Goal: Task Accomplishment & Management: Use online tool/utility

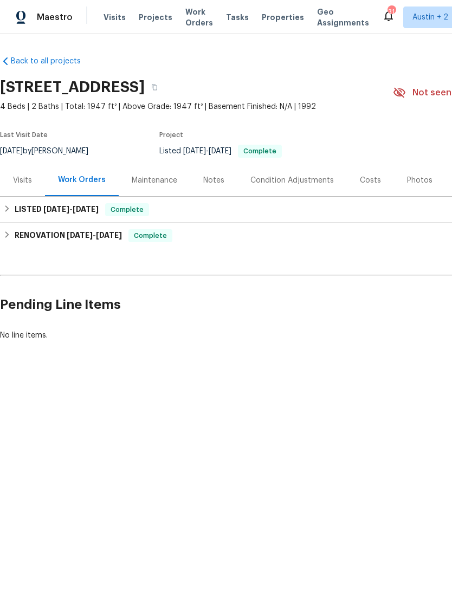
click at [219, 188] on div "Notes" at bounding box center [213, 180] width 47 height 32
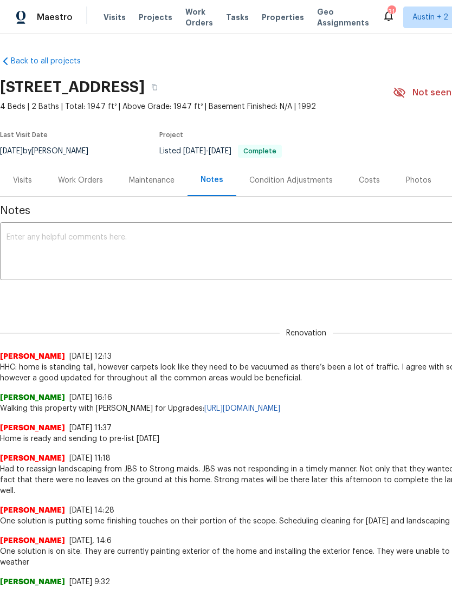
click at [80, 178] on div "Work Orders" at bounding box center [80, 180] width 45 height 11
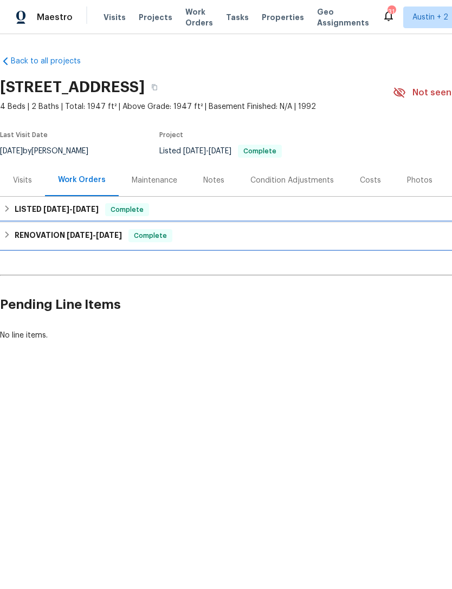
click at [16, 236] on h6 "RENOVATION [DATE] - [DATE]" at bounding box center [68, 235] width 107 height 13
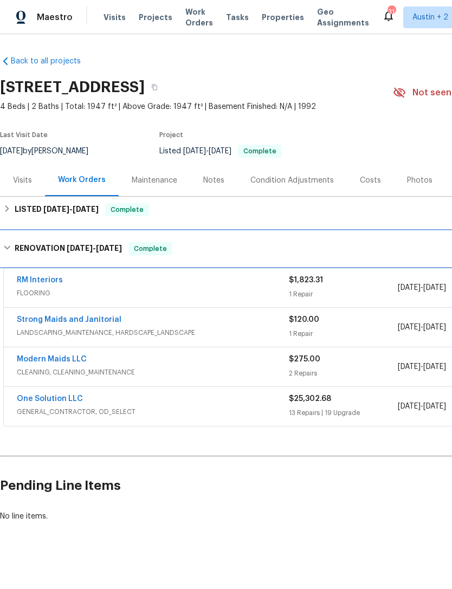
click at [12, 249] on div "RENOVATION [DATE] - [DATE] Complete" at bounding box center [305, 248] width 605 height 13
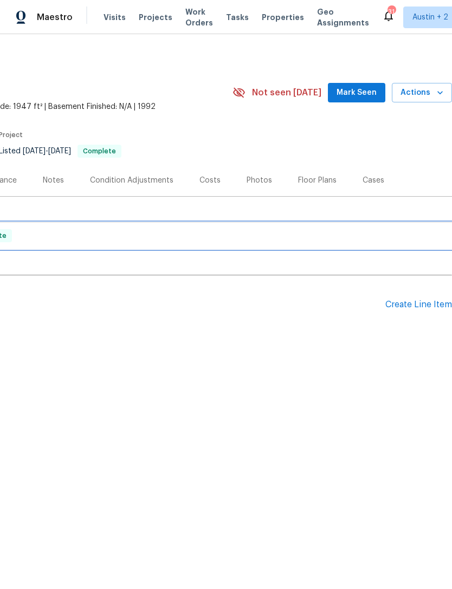
scroll to position [0, 160]
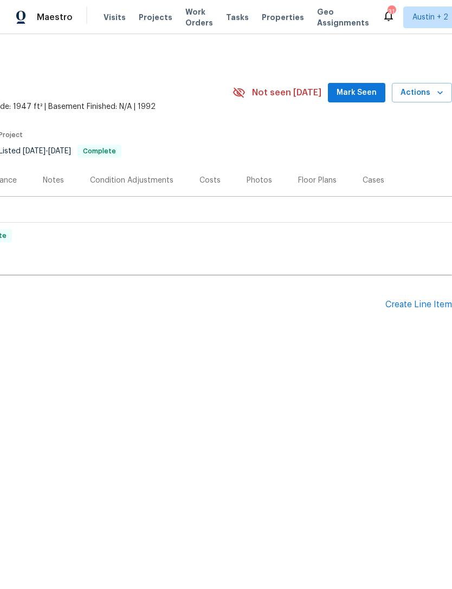
click at [421, 305] on div "Create Line Item" at bounding box center [418, 304] width 67 height 10
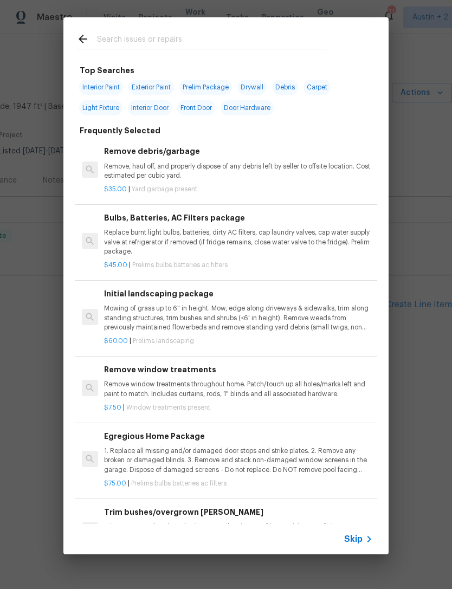
click at [120, 40] on input "text" at bounding box center [212, 40] width 230 height 16
type input "Lvp"
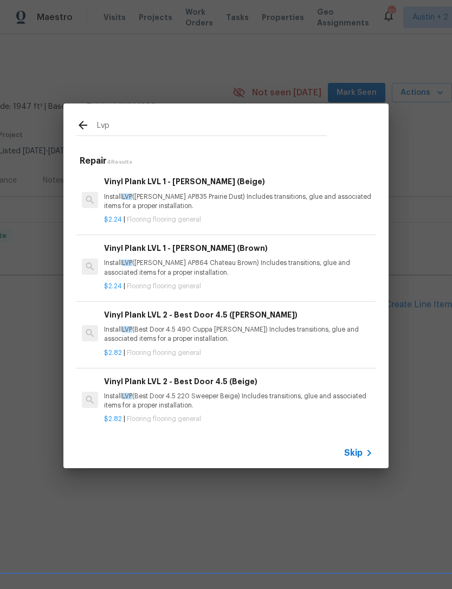
click at [116, 204] on p "Install LVP ([PERSON_NAME] AP835 Prairie Dust) Includes transitions, glue and a…" at bounding box center [238, 201] width 269 height 18
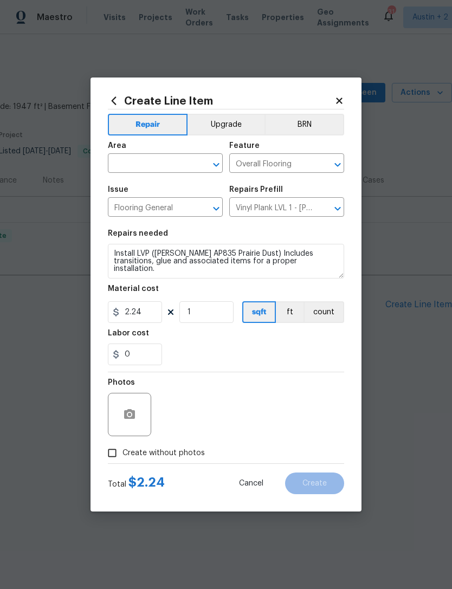
click at [135, 161] on input "text" at bounding box center [150, 164] width 84 height 17
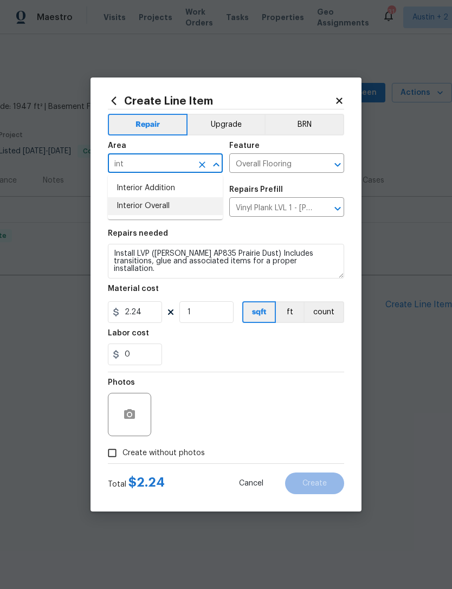
click at [146, 211] on li "Interior Overall" at bounding box center [165, 206] width 115 height 18
type input "Interior Overall"
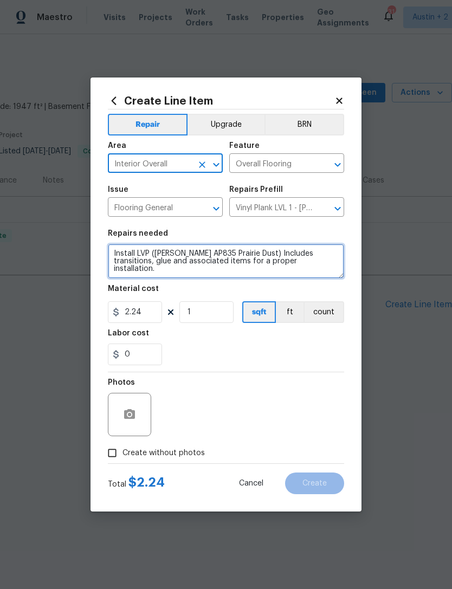
click at [307, 266] on textarea "Install LVP ([PERSON_NAME] AP835 Prairie Dust) Includes transitions, glue and a…" at bounding box center [226, 261] width 236 height 35
click at [246, 253] on textarea "Install LVP ([PERSON_NAME] AP835 Prairie Dust) Includes transitions, glue and a…" at bounding box center [226, 261] width 236 height 35
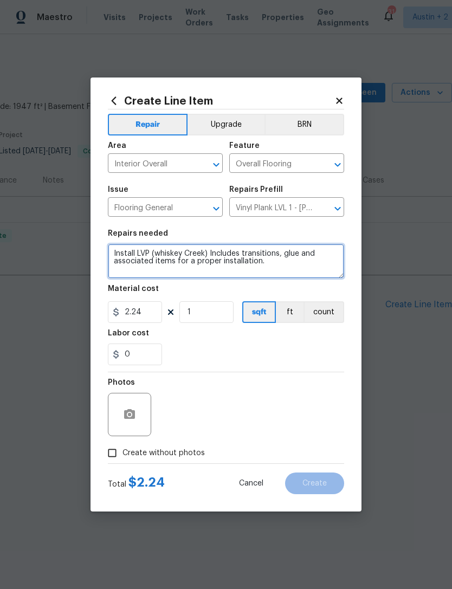
type textarea "Install LVP (whiskey Creek) Includes transitions, glue and associated items for…"
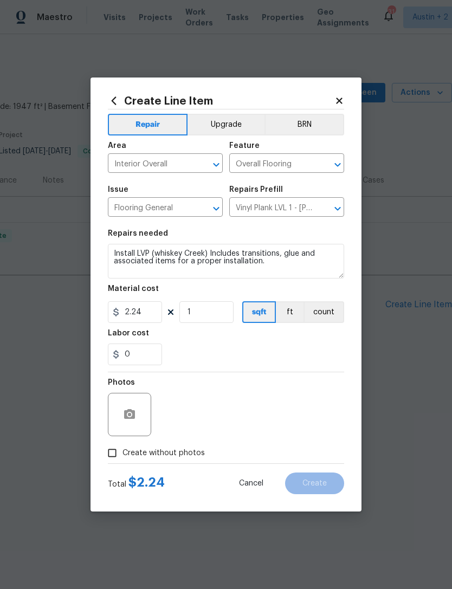
click at [326, 357] on div "0" at bounding box center [226, 354] width 236 height 22
click at [109, 453] on input "Create without photos" at bounding box center [112, 452] width 21 height 21
checkbox input "true"
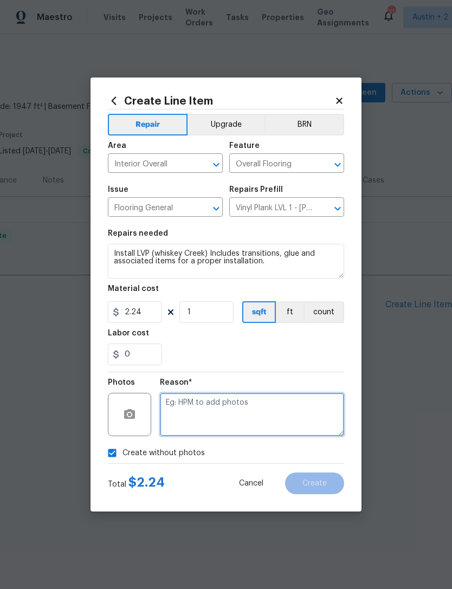
click at [291, 412] on textarea at bounding box center [252, 414] width 184 height 43
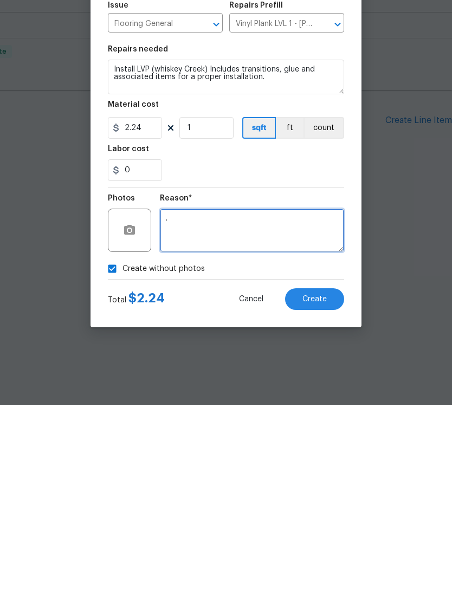
type textarea "."
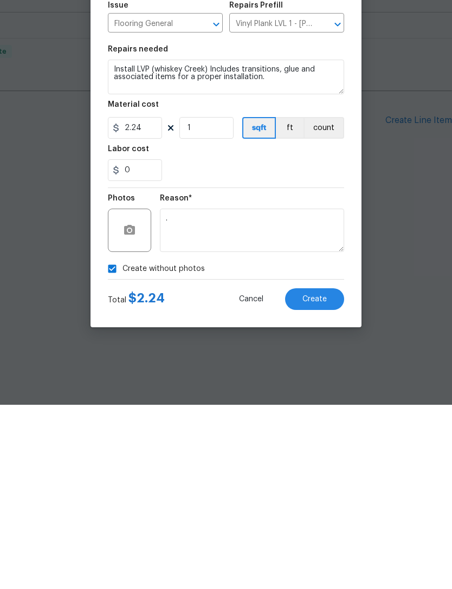
click at [323, 479] on span "Create" at bounding box center [314, 483] width 24 height 8
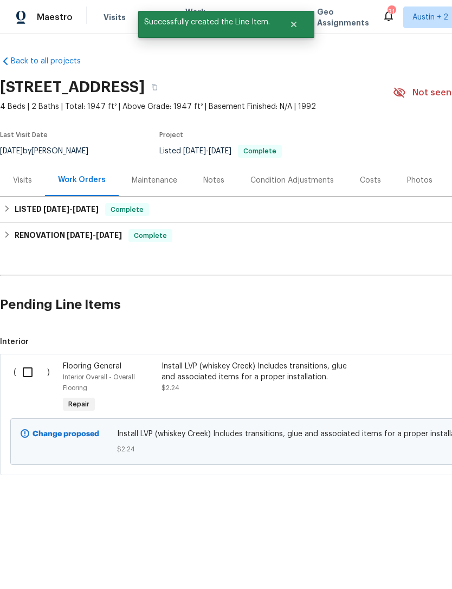
scroll to position [0, 0]
click at [27, 373] on input "checkbox" at bounding box center [31, 372] width 31 height 23
checkbox input "true"
click at [405, 552] on button "Create Work Order" at bounding box center [389, 562] width 89 height 20
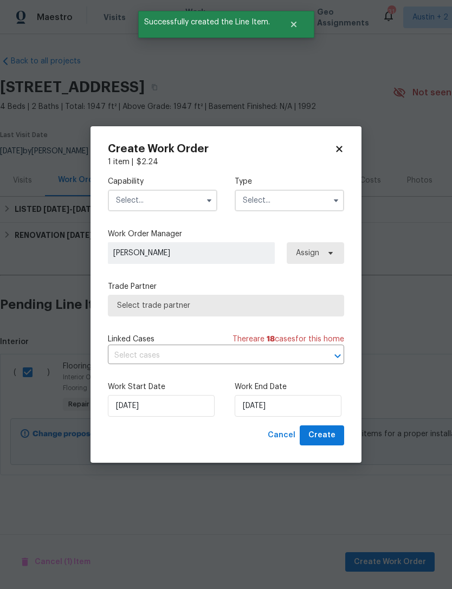
click at [135, 198] on input "text" at bounding box center [162, 201] width 109 height 22
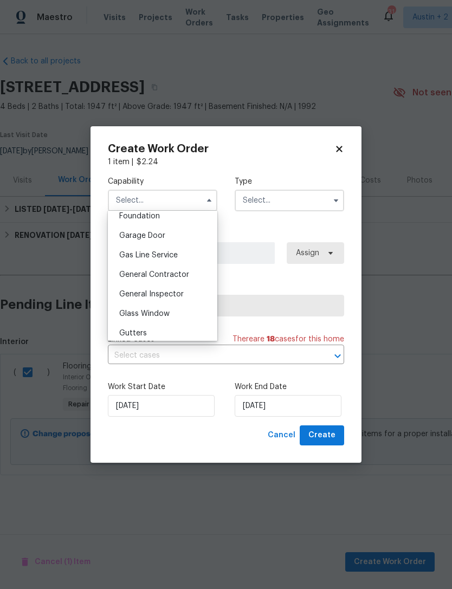
scroll to position [468, 0]
click at [130, 275] on span "General Contractor" at bounding box center [154, 273] width 70 height 8
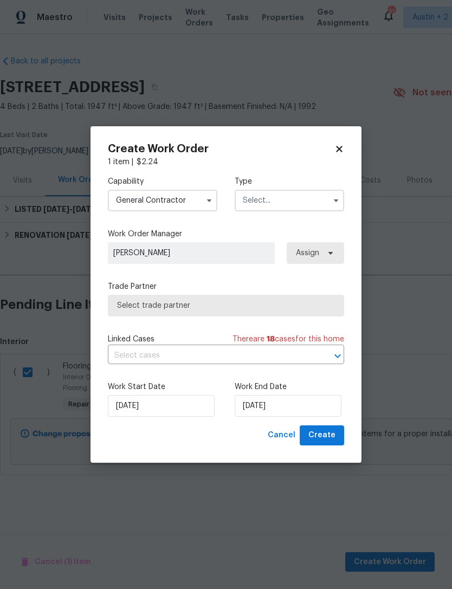
click at [312, 209] on input "text" at bounding box center [288, 201] width 109 height 22
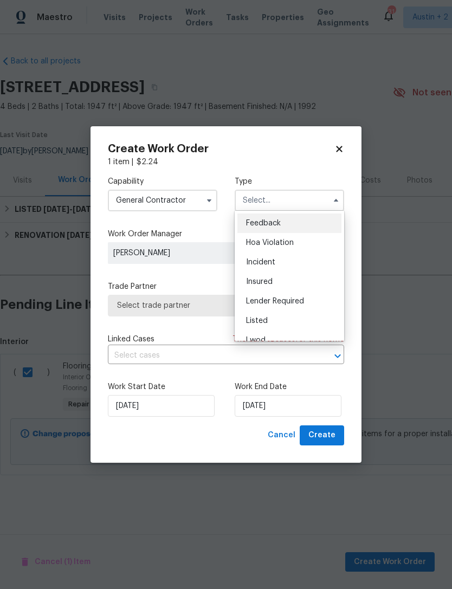
click at [123, 199] on input "General Contractor" at bounding box center [162, 201] width 109 height 22
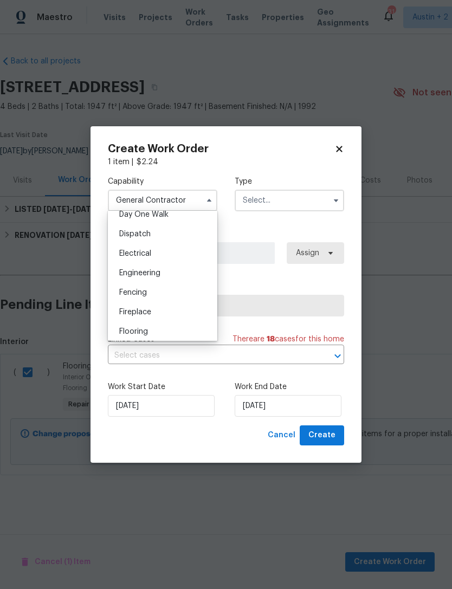
scroll to position [331, 0]
click at [133, 310] on span "Flooring" at bounding box center [133, 312] width 29 height 8
type input "Flooring"
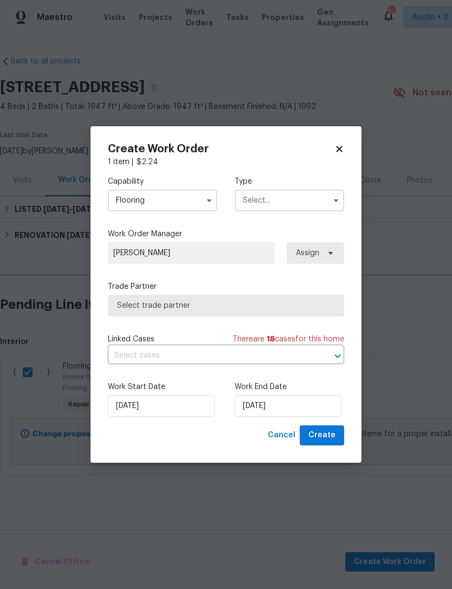
click at [324, 198] on input "text" at bounding box center [288, 201] width 109 height 22
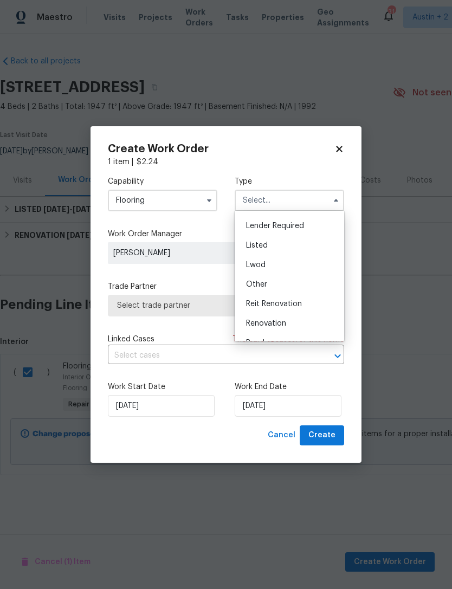
scroll to position [71, 0]
click at [304, 249] on div "Listed" at bounding box center [289, 249] width 104 height 19
type input "Listed"
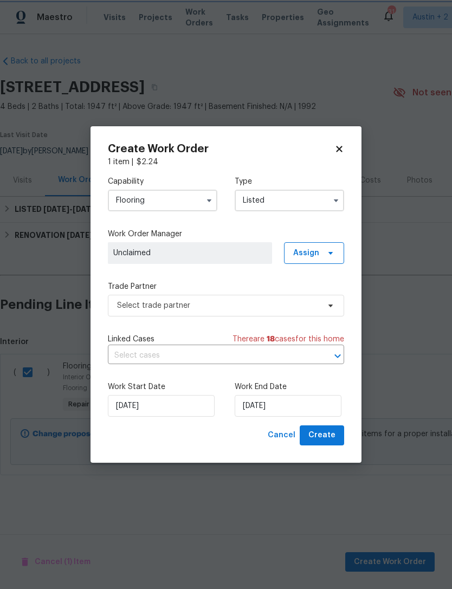
scroll to position [0, 0]
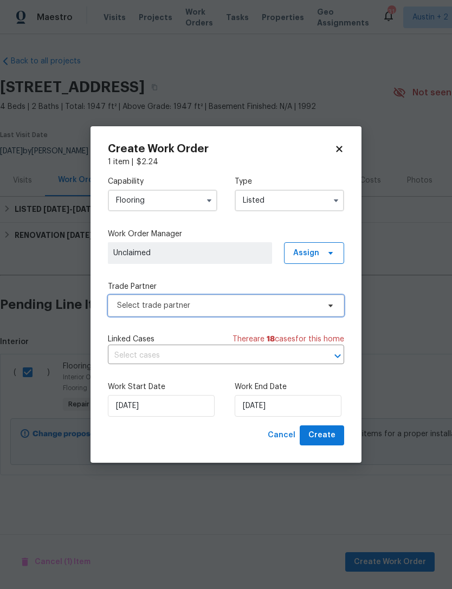
click at [309, 308] on span "Select trade partner" at bounding box center [218, 305] width 202 height 11
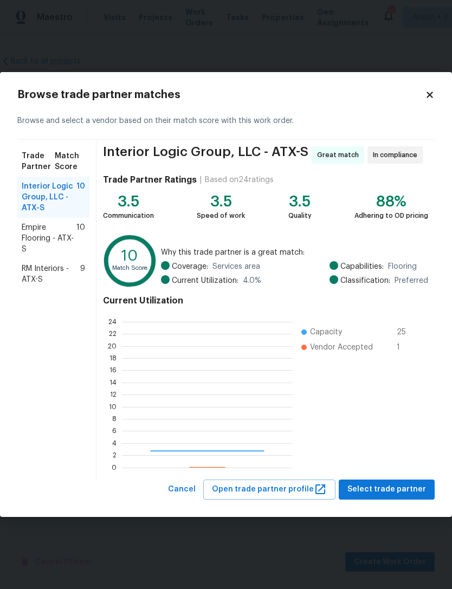
scroll to position [152, 171]
click at [26, 276] on span "RM Interiors - ATX-S" at bounding box center [51, 274] width 58 height 22
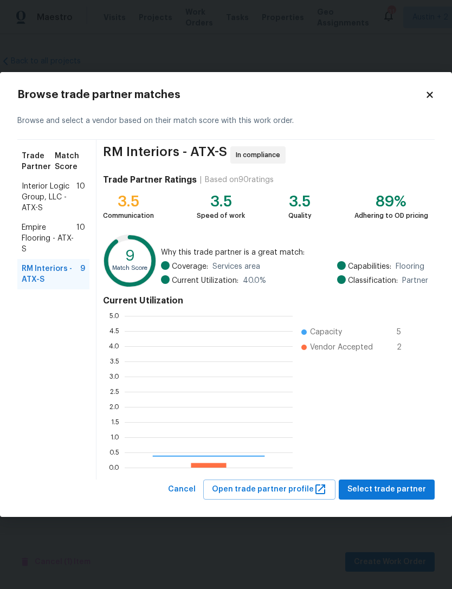
scroll to position [152, 168]
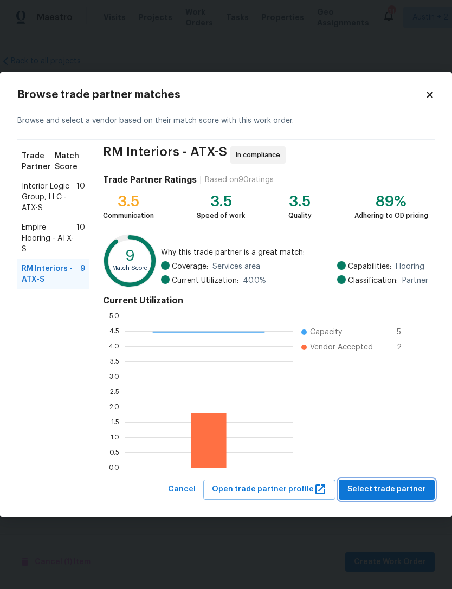
click at [401, 486] on span "Select trade partner" at bounding box center [386, 490] width 79 height 14
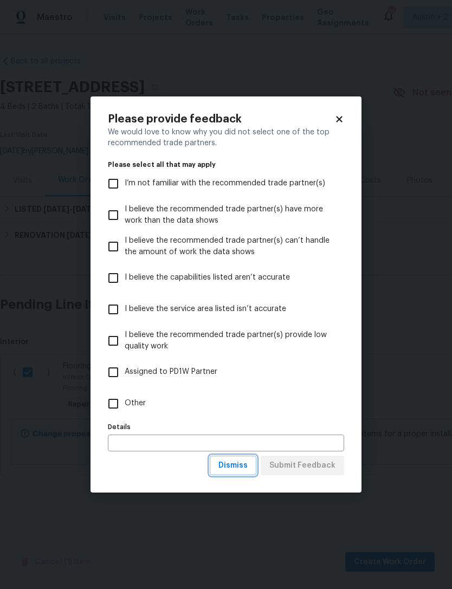
click at [240, 461] on span "Dismiss" at bounding box center [232, 466] width 29 height 14
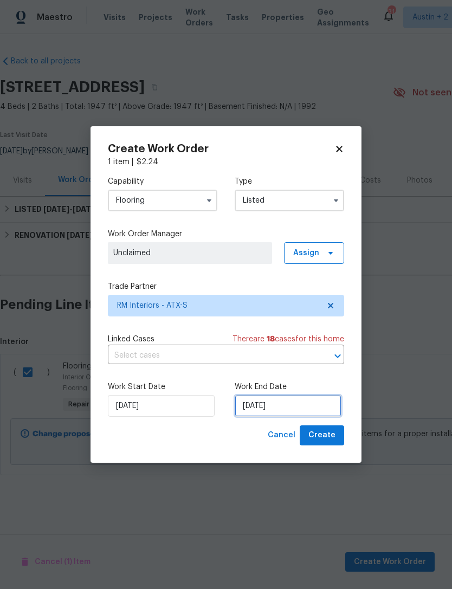
click at [308, 403] on input "[DATE]" at bounding box center [287, 406] width 107 height 22
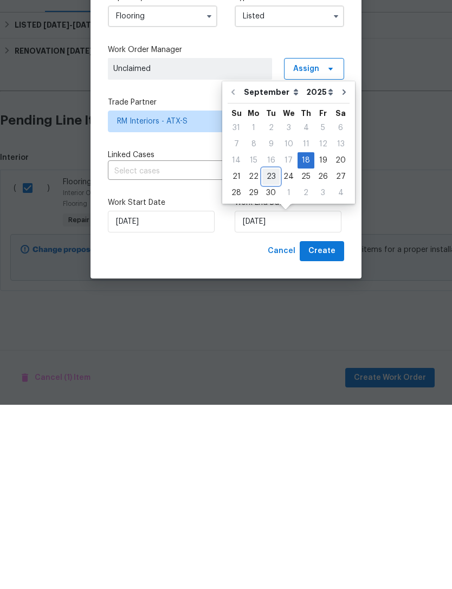
click at [272, 353] on div "23" at bounding box center [270, 360] width 17 height 15
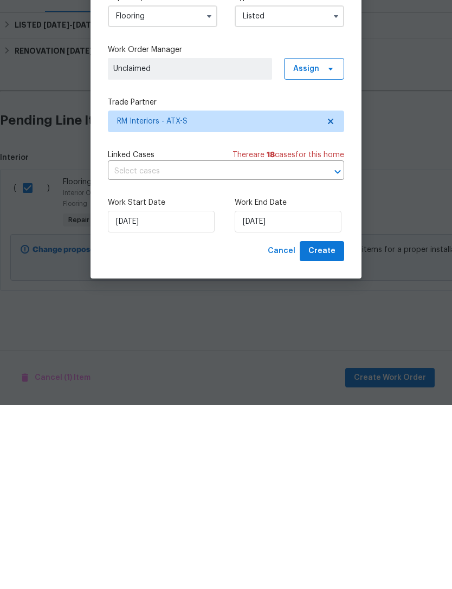
type input "[DATE]"
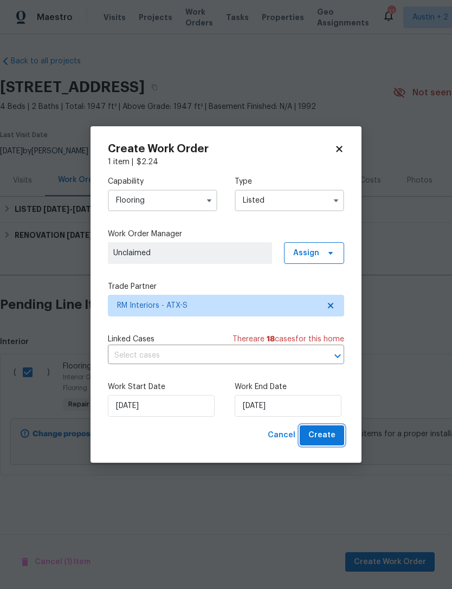
click at [338, 434] on button "Create" at bounding box center [321, 435] width 44 height 20
checkbox input "false"
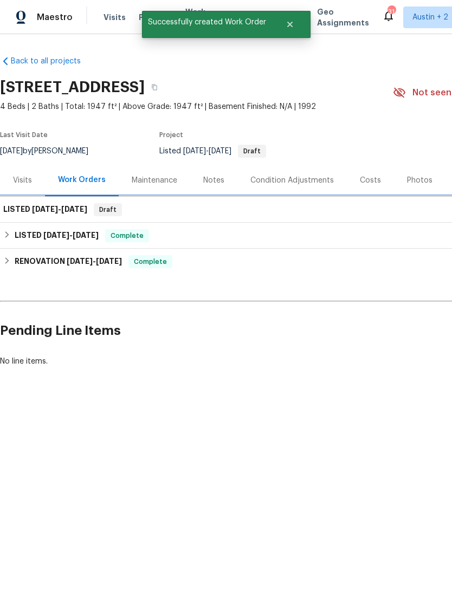
click at [24, 205] on h6 "LISTED [DATE] - [DATE]" at bounding box center [45, 209] width 84 height 13
click at [52, 210] on span "[DATE]" at bounding box center [45, 209] width 26 height 8
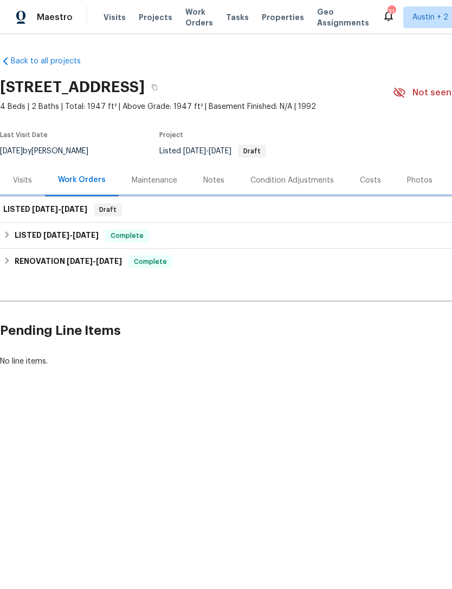
click at [48, 210] on span "[DATE]" at bounding box center [45, 209] width 26 height 8
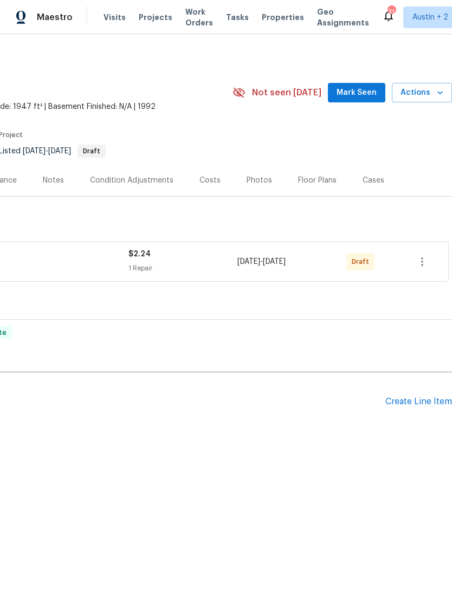
scroll to position [0, 160]
click at [427, 259] on icon "button" at bounding box center [421, 261] width 13 height 13
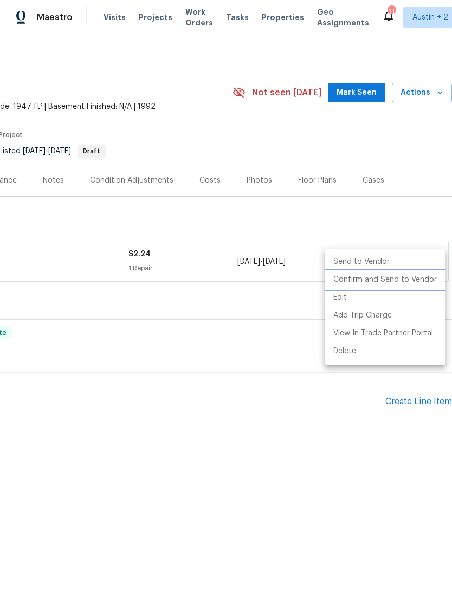
click at [413, 282] on li "Confirm and Send to Vendor" at bounding box center [384, 280] width 121 height 18
click at [406, 279] on li "Confirm and Send to Vendor" at bounding box center [384, 280] width 121 height 18
click at [159, 137] on div at bounding box center [226, 294] width 452 height 589
